Goal: Task Accomplishment & Management: Use online tool/utility

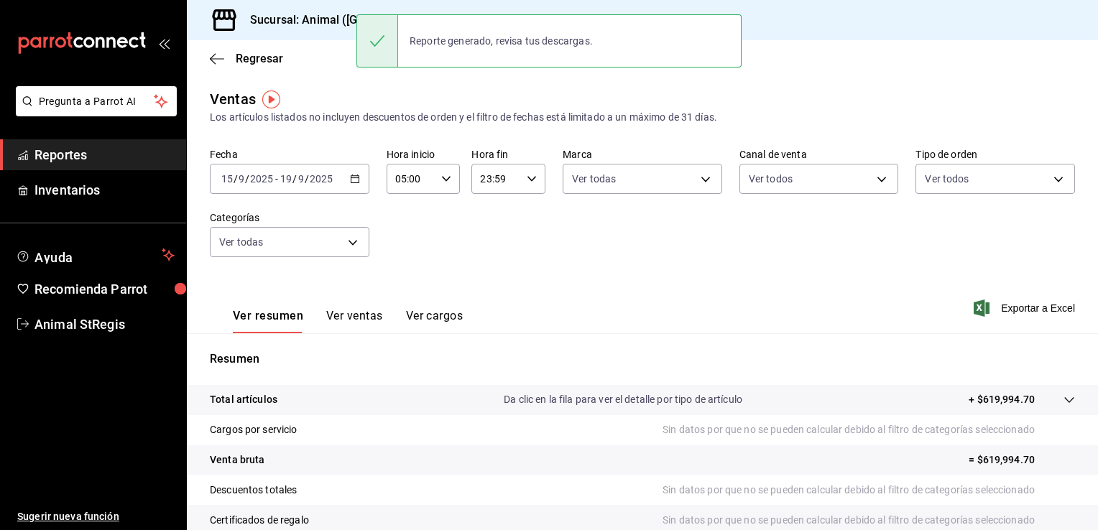
drag, startPoint x: 74, startPoint y: 148, endPoint x: 92, endPoint y: 137, distance: 21.3
click at [74, 148] on span "Reportes" at bounding box center [104, 154] width 140 height 19
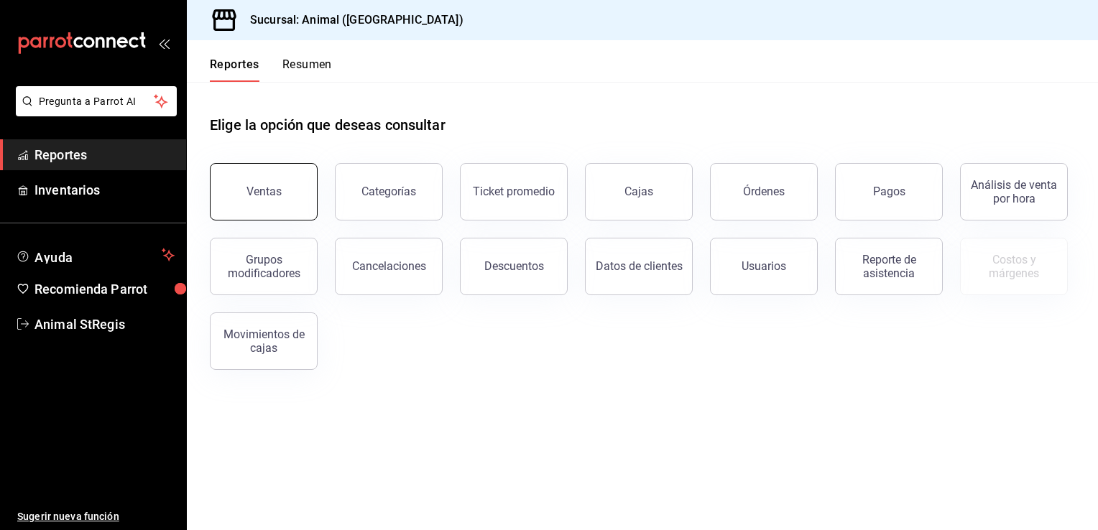
click at [282, 200] on button "Ventas" at bounding box center [264, 191] width 108 height 57
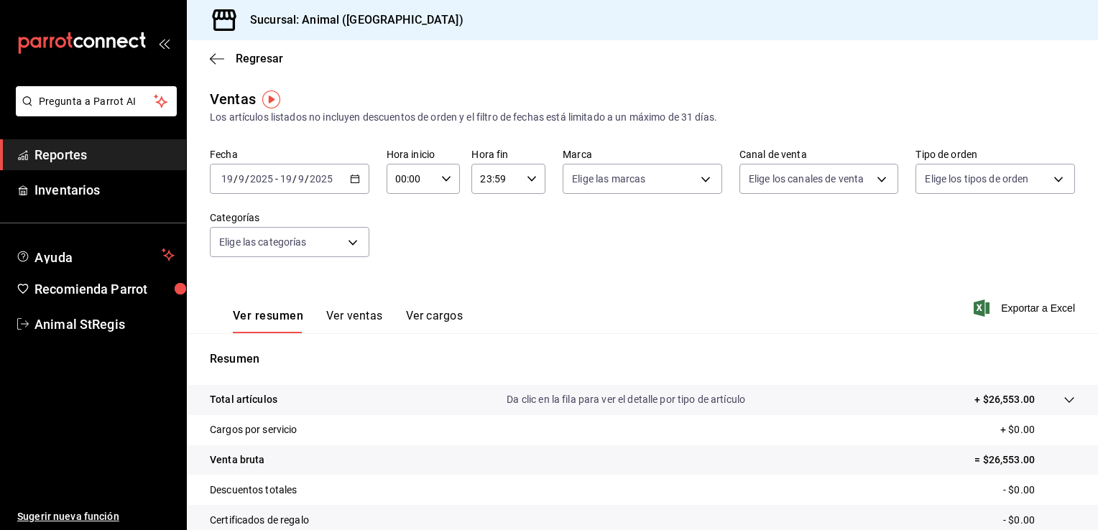
click at [355, 180] on icon "button" at bounding box center [355, 179] width 10 height 10
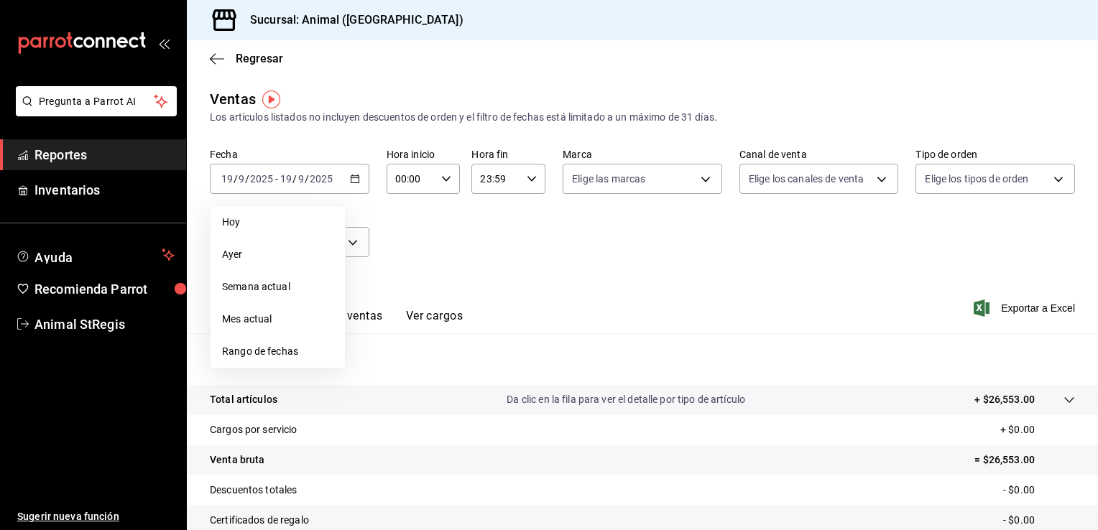
click at [300, 348] on span "Rango de fechas" at bounding box center [277, 351] width 111 height 15
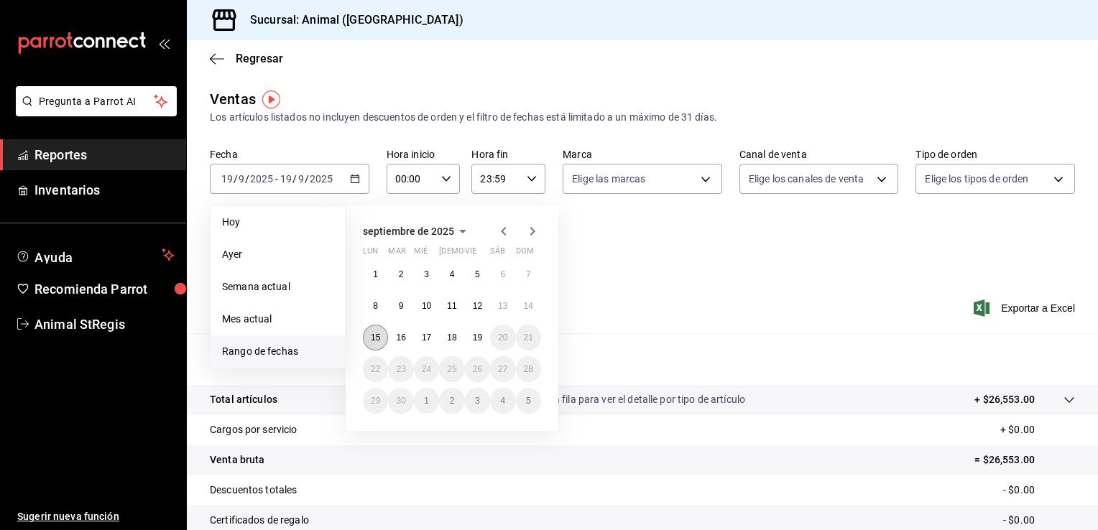
click at [378, 335] on abbr "15" at bounding box center [375, 338] width 9 height 10
click at [477, 338] on abbr "19" at bounding box center [477, 338] width 9 height 10
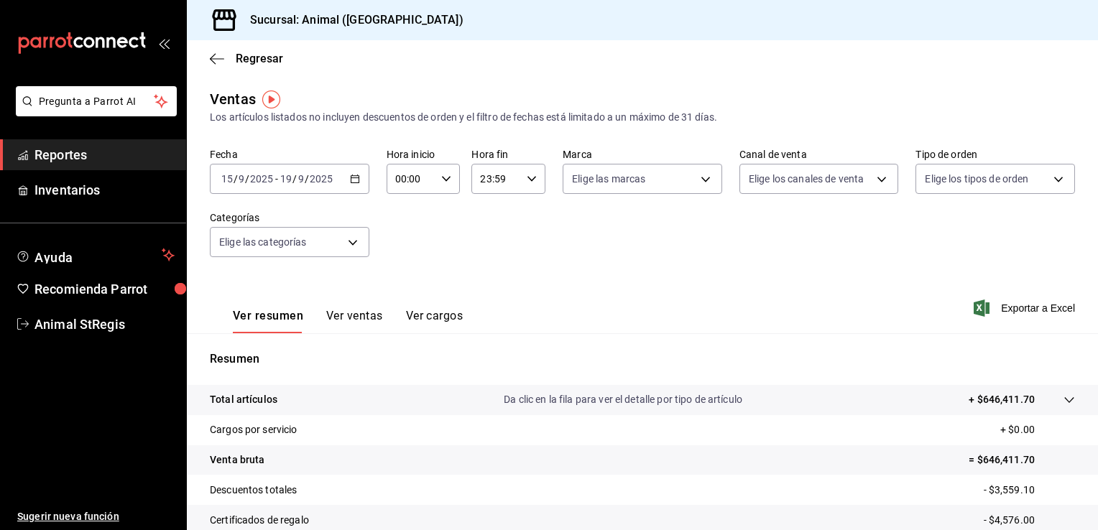
click at [445, 177] on icon "button" at bounding box center [446, 179] width 10 height 10
click at [398, 284] on span "05" at bounding box center [403, 287] width 14 height 11
type input "05:00"
click at [531, 177] on div at bounding box center [549, 265] width 1098 height 530
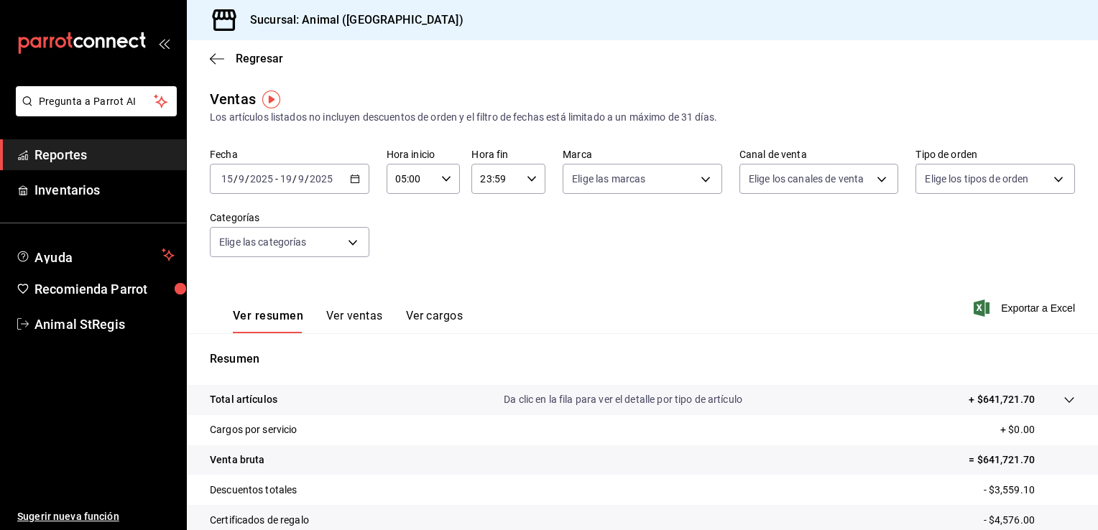
click at [531, 177] on \(Stroke\) "button" at bounding box center [531, 178] width 9 height 5
click at [598, 263] on div at bounding box center [549, 265] width 1098 height 530
click at [701, 180] on body "Pregunta a Parrot AI Reportes Inventarios Ayuda Recomienda Parrot Animal StRegi…" at bounding box center [549, 265] width 1098 height 530
click at [649, 241] on li "Ver todas" at bounding box center [651, 233] width 184 height 42
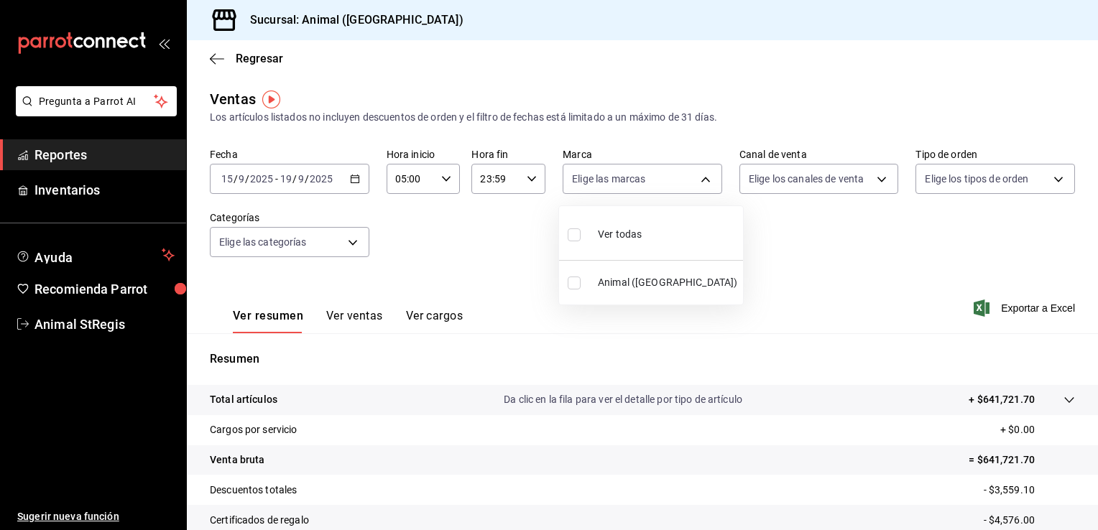
type input "3f39fcdc-c8c4-4fff-883a-47b345d9391c"
checkbox input "true"
click at [846, 182] on div at bounding box center [549, 265] width 1098 height 530
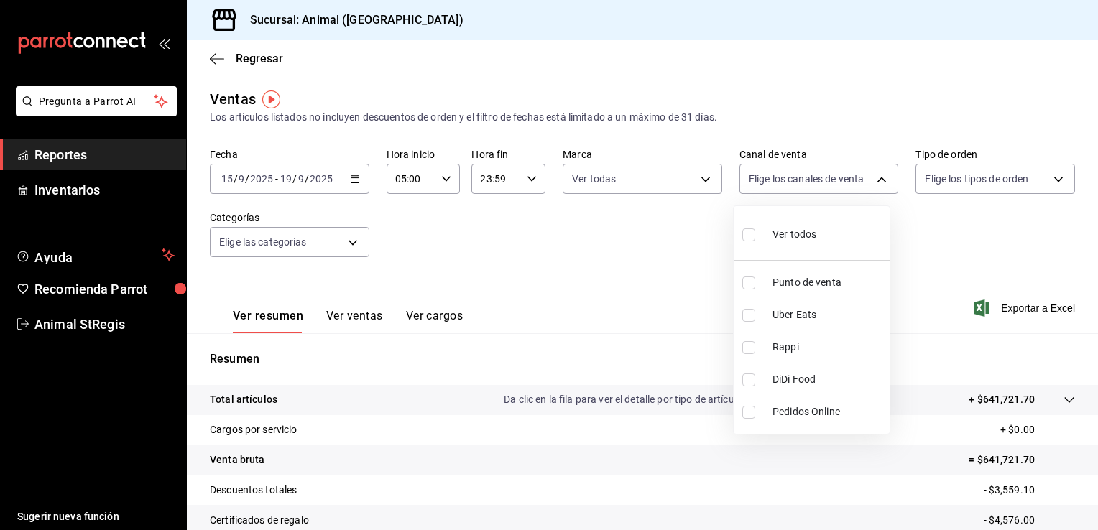
click at [846, 182] on body "Pregunta a Parrot AI Reportes Inventarios Ayuda Recomienda Parrot Animal StRegi…" at bounding box center [549, 265] width 1098 height 530
click at [810, 233] on span "Ver todos" at bounding box center [794, 234] width 44 height 15
type input "PARROT,UBER_EATS,RAPPI,DIDI_FOOD,ONLINE"
checkbox input "true"
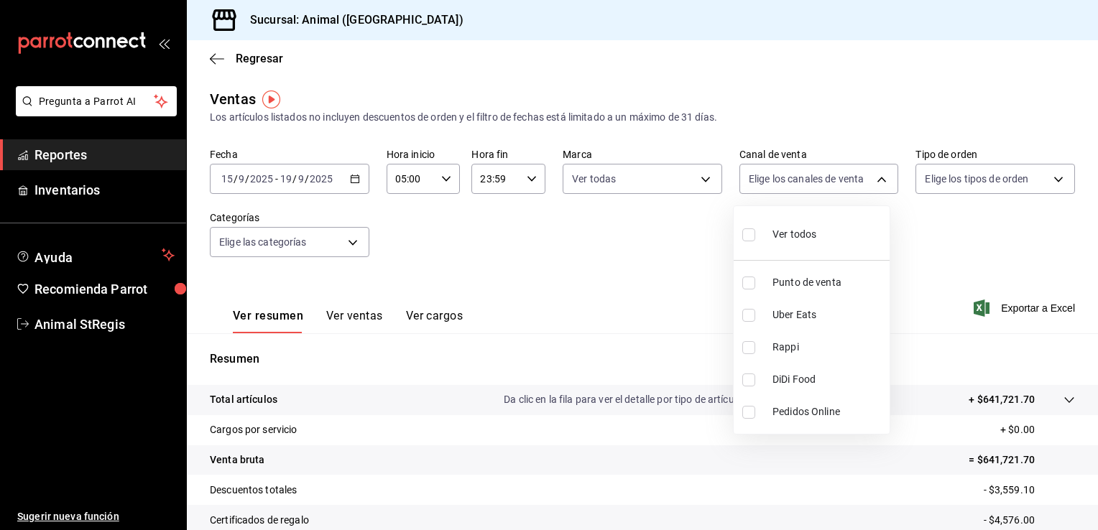
checkbox input "true"
click at [994, 177] on div at bounding box center [549, 265] width 1098 height 530
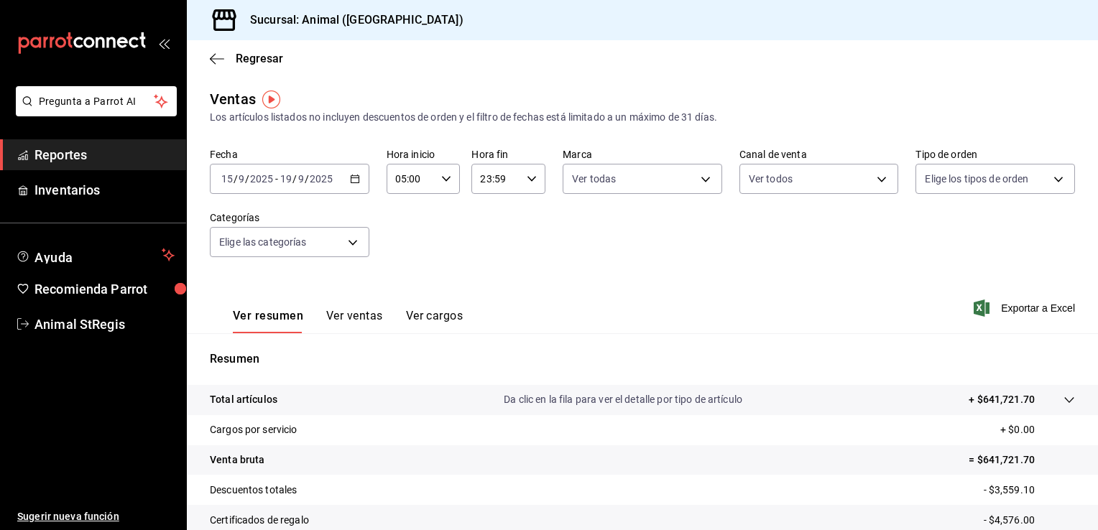
click at [994, 177] on body "Pregunta a Parrot AI Reportes Inventarios Ayuda Recomienda Parrot Animal StRegi…" at bounding box center [549, 265] width 1098 height 530
click at [970, 228] on span "Ver todos" at bounding box center [968, 234] width 44 height 15
type input "3f245141-8cb2-4099-bf0f-bc16ed99609a,be50bec9-a7ef-41cc-9154-7015b9ad380c,EXTER…"
checkbox input "true"
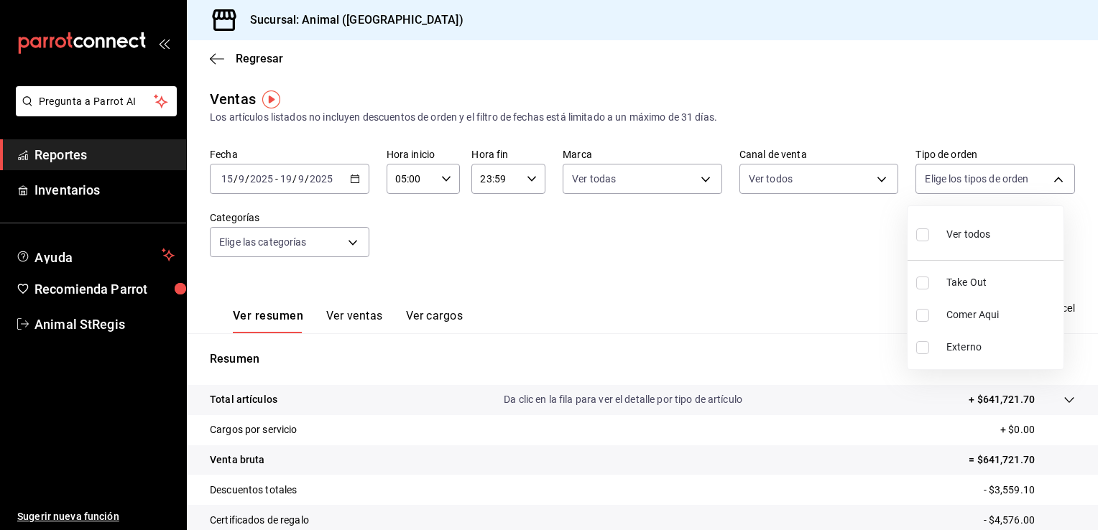
checkbox input "true"
click at [353, 243] on div at bounding box center [549, 265] width 1098 height 530
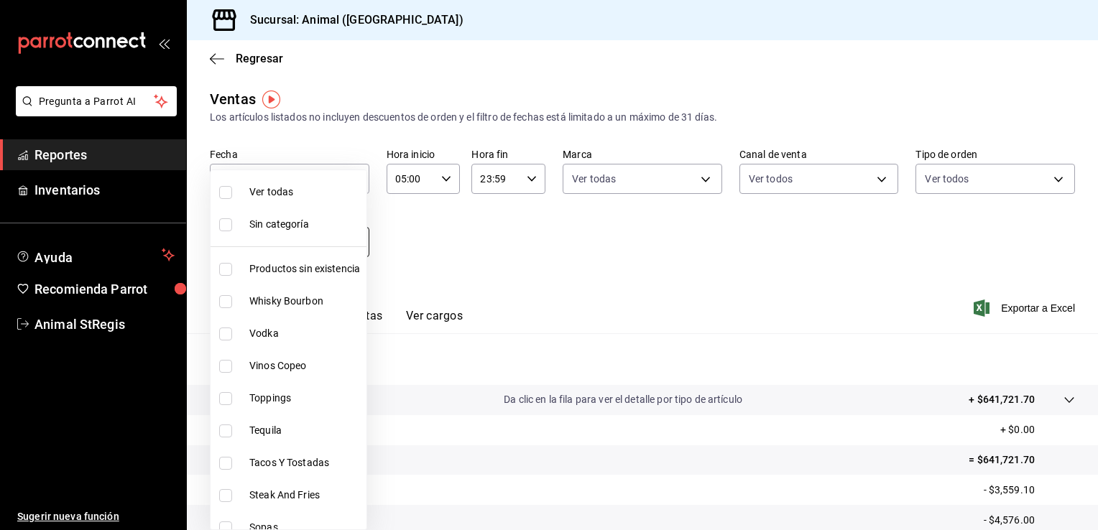
click at [353, 243] on body "Pregunta a Parrot AI Reportes Inventarios Ayuda Recomienda Parrot Animal StRegi…" at bounding box center [549, 265] width 1098 height 530
click at [304, 191] on span "Ver todas" at bounding box center [304, 192] width 111 height 15
type input "ab590da7-d0c4-47a8-ac4f-44aecaaca930,928f1d8c-49b4-4cad-a5c8-35f7885dcb7c,2440b…"
checkbox input "true"
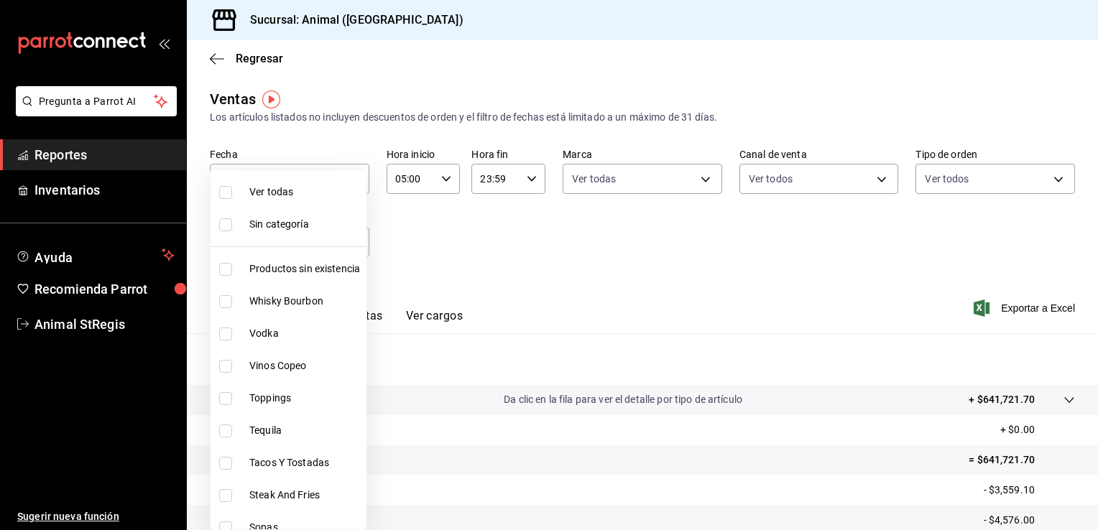
checkbox input "true"
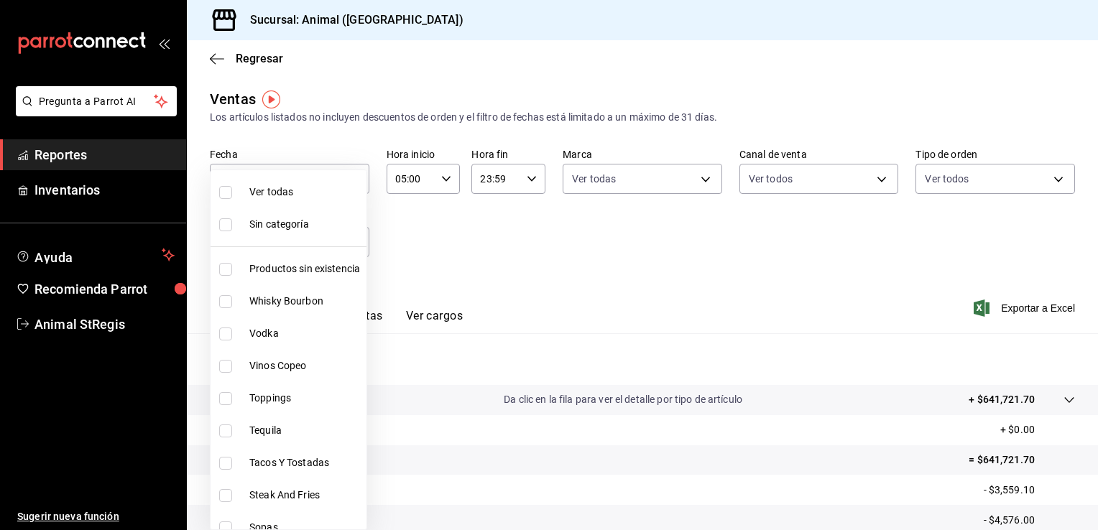
checkbox input "true"
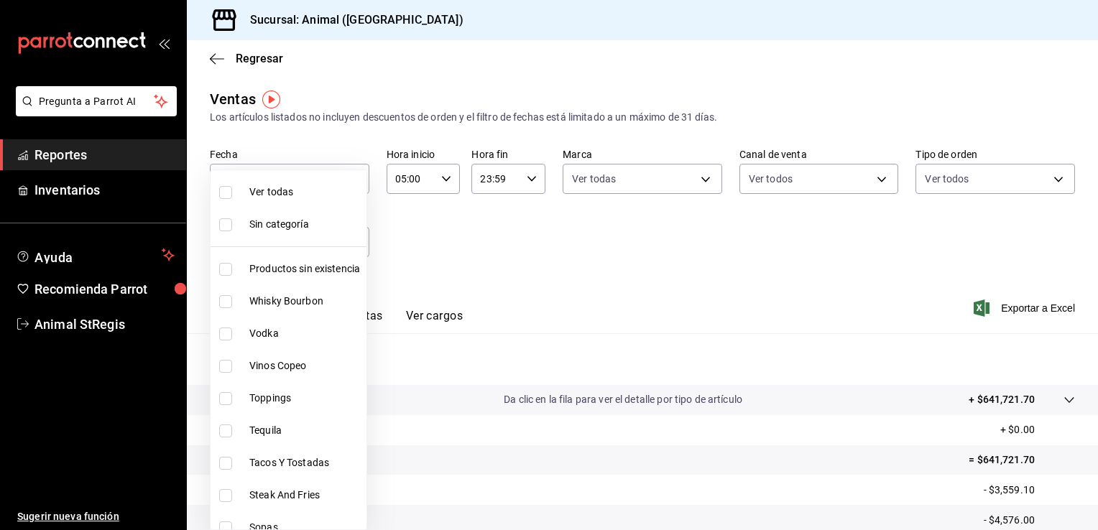
checkbox input "true"
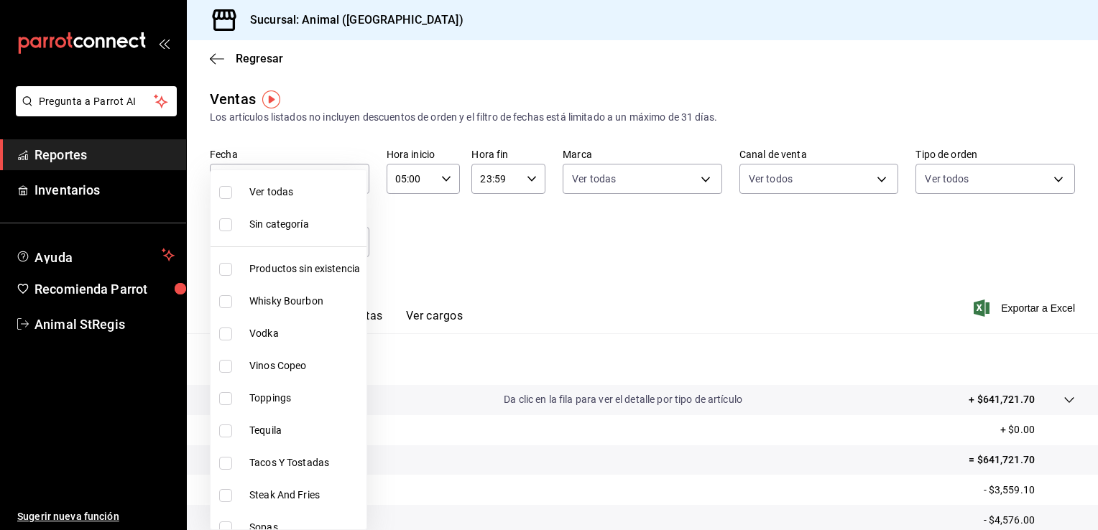
checkbox input "true"
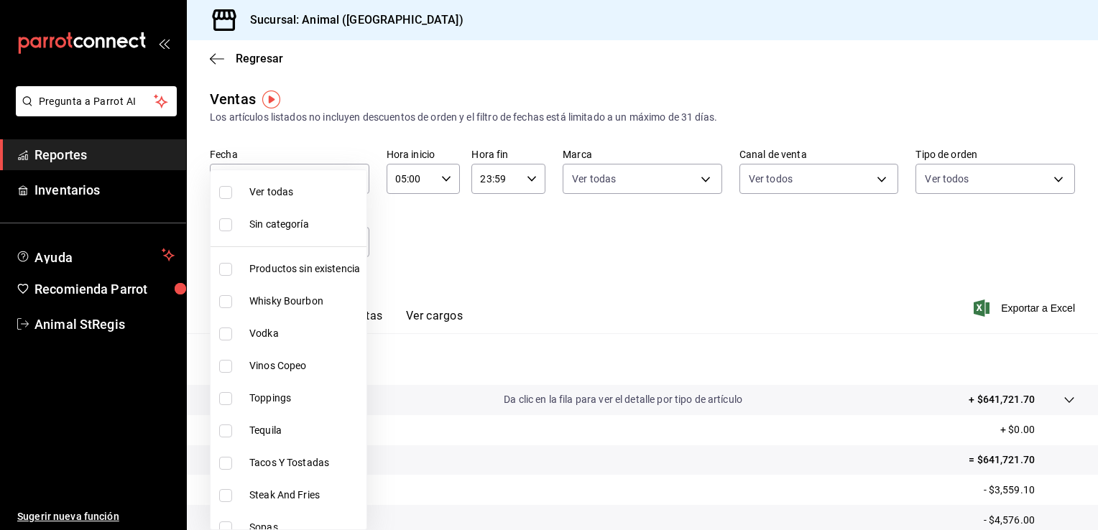
checkbox input "true"
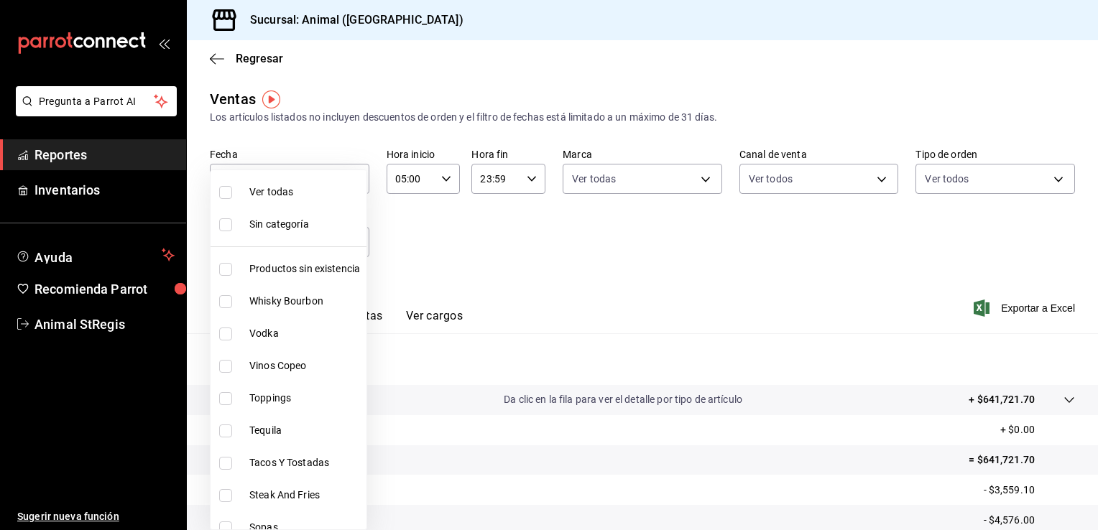
checkbox input "true"
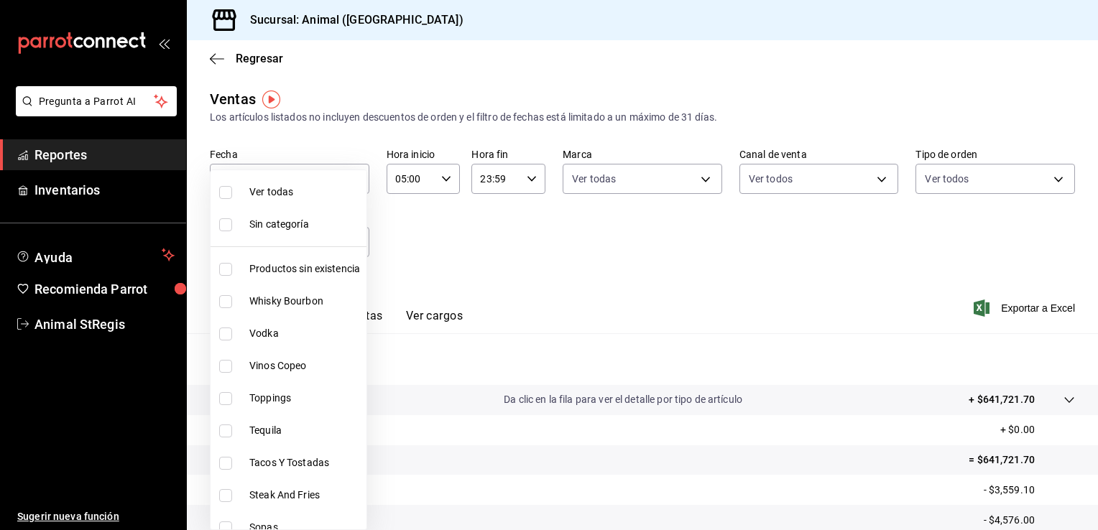
checkbox input "true"
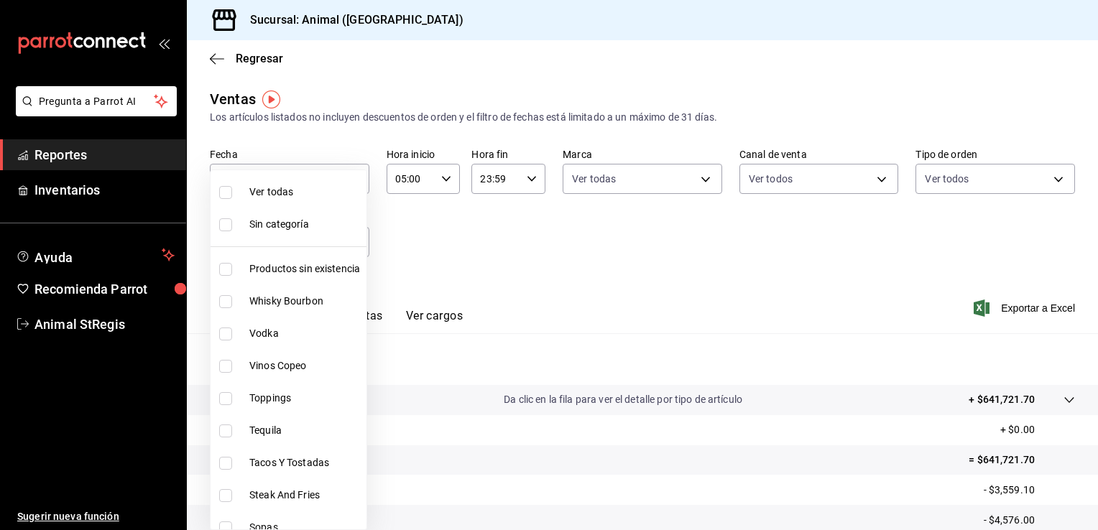
checkbox input "true"
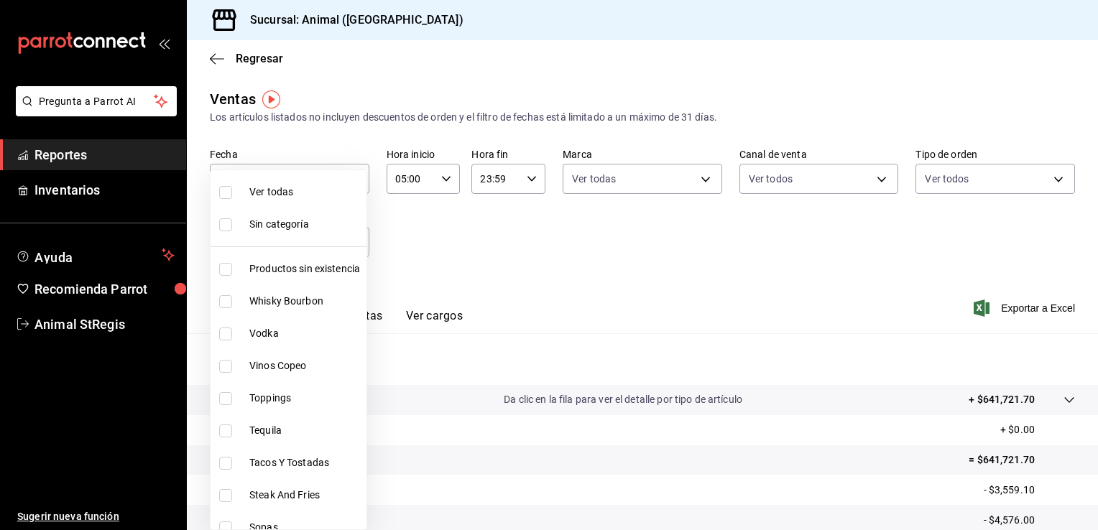
checkbox input "true"
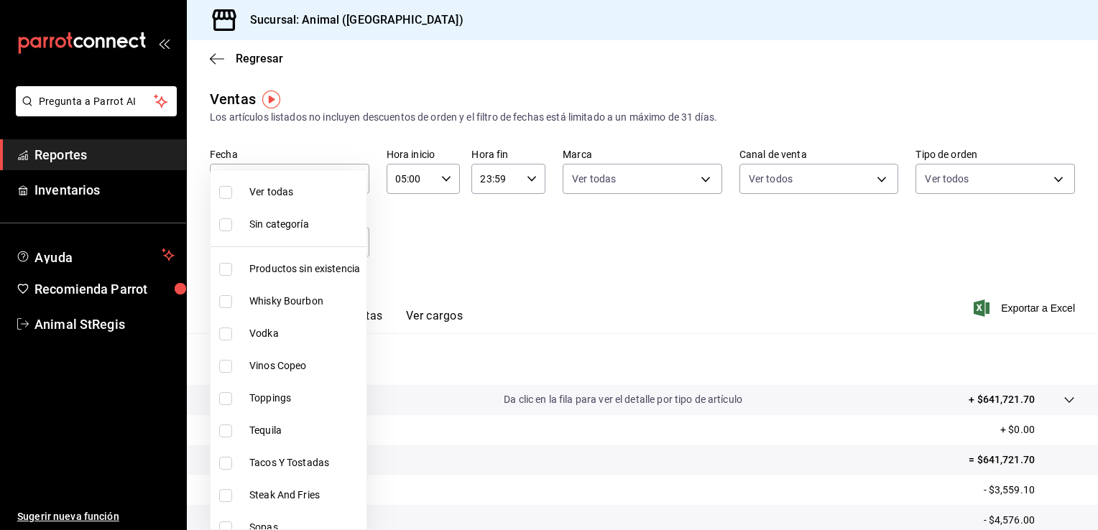
checkbox input "true"
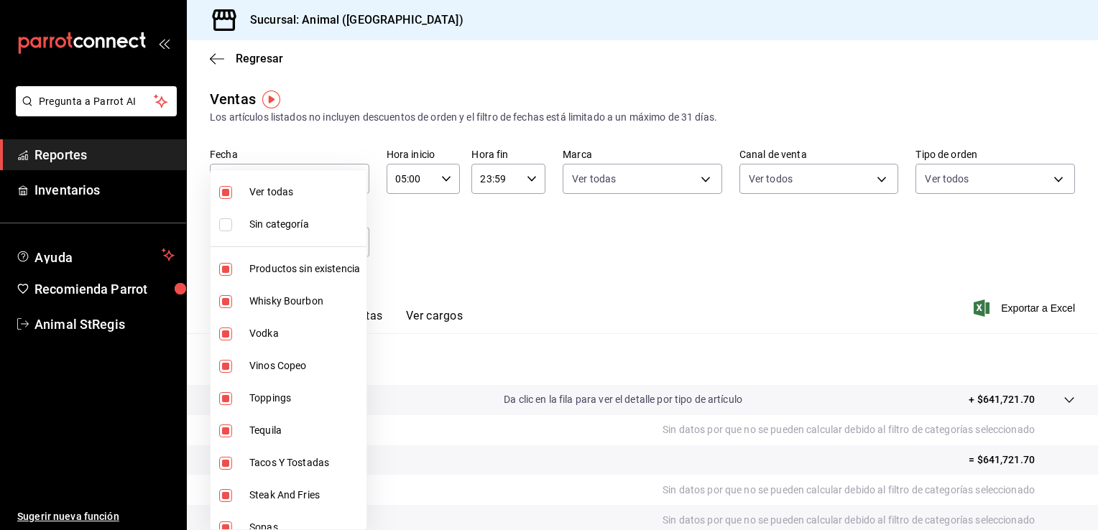
click at [805, 264] on div at bounding box center [549, 265] width 1098 height 530
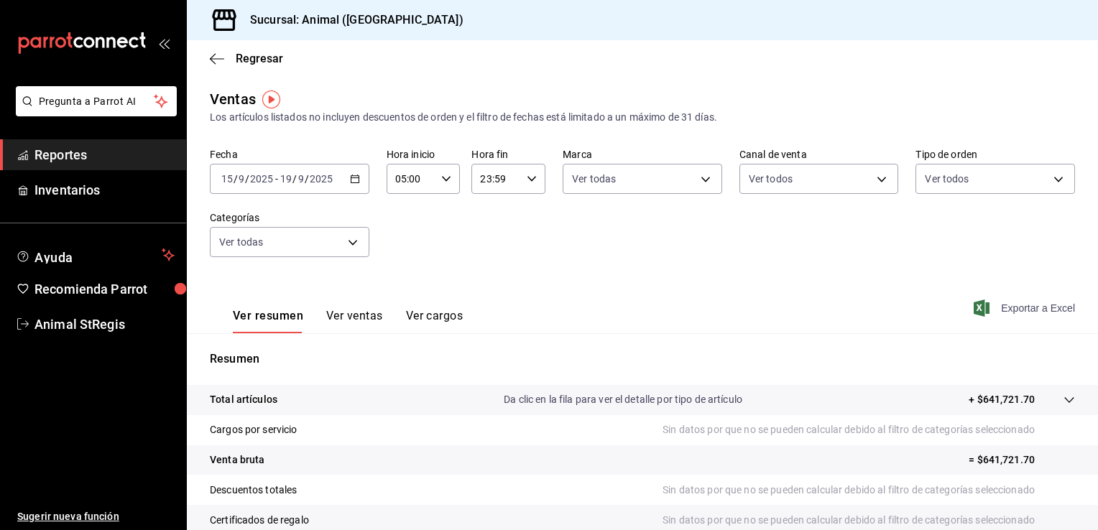
click at [1024, 304] on span "Exportar a Excel" at bounding box center [1025, 308] width 98 height 17
